Goal: Go to known website: Access a specific website the user already knows

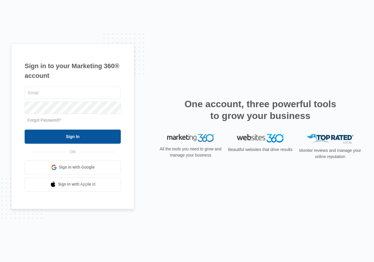
type input "[EMAIL_ADDRESS][DOMAIN_NAME]"
click at [82, 135] on input "Sign In" at bounding box center [73, 136] width 96 height 14
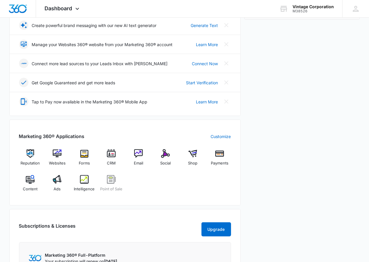
scroll to position [132, 0]
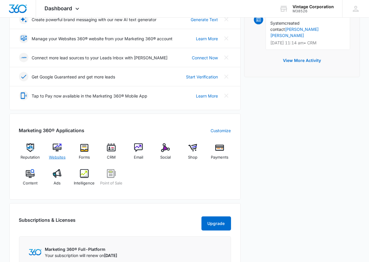
click at [59, 155] on span "Websites" at bounding box center [57, 157] width 17 height 6
